Goal: Check status

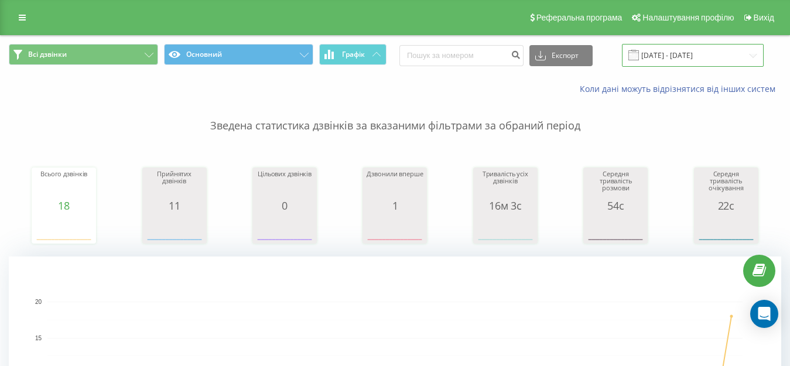
click at [700, 57] on input "[DATE] - [DATE]" at bounding box center [693, 55] width 142 height 23
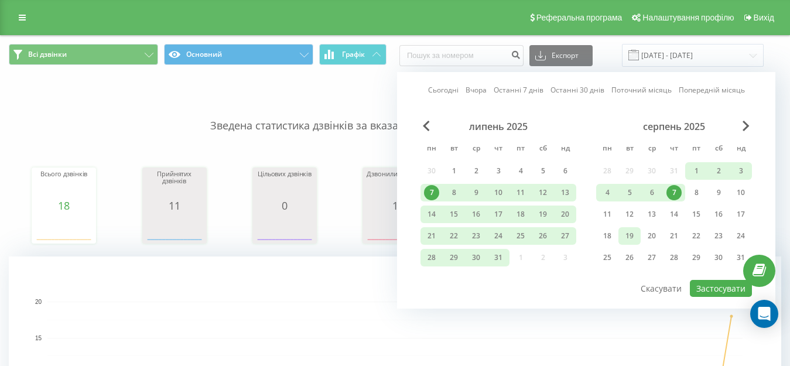
click at [622, 238] on div "19" at bounding box center [629, 235] width 15 height 15
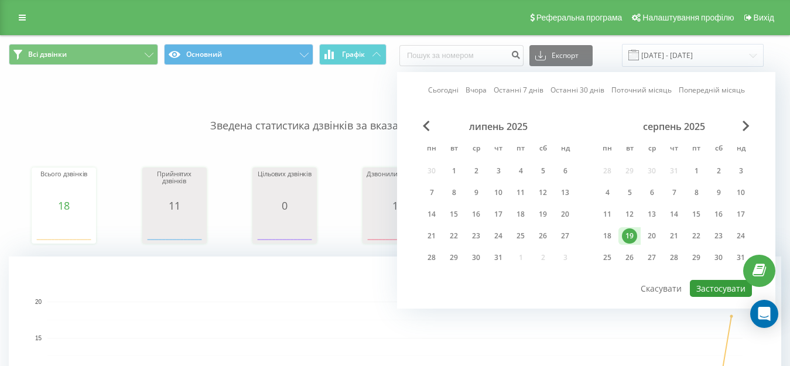
click at [706, 285] on button "Застосувати" at bounding box center [721, 288] width 62 height 17
type input "[DATE] - [DATE]"
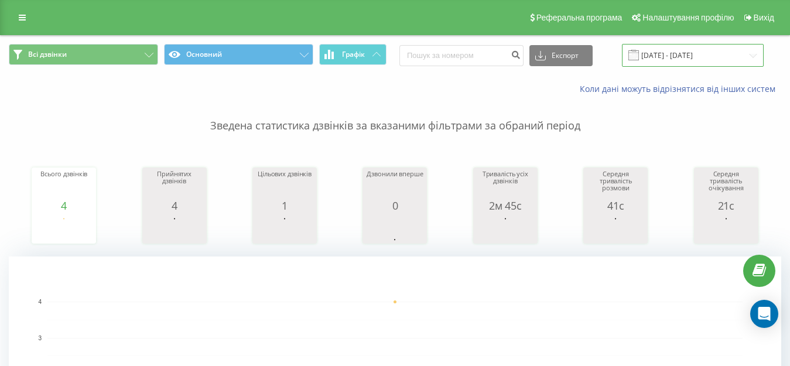
click at [719, 55] on input "[DATE] - [DATE]" at bounding box center [693, 55] width 142 height 23
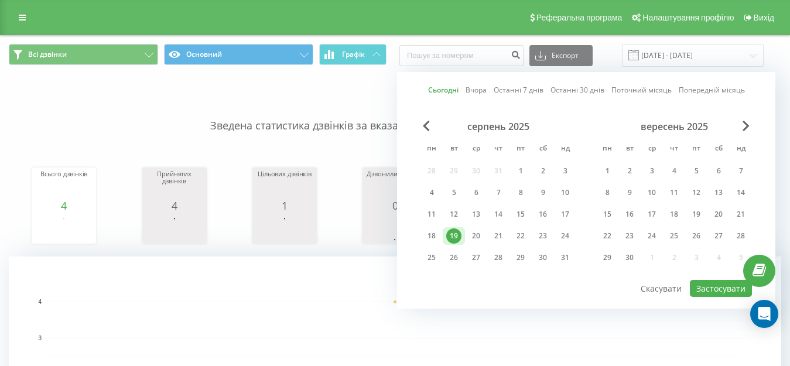
click at [450, 237] on div "19" at bounding box center [453, 235] width 15 height 15
click at [707, 293] on button "Застосувати" at bounding box center [721, 288] width 62 height 17
